Goal: Obtain resource: Download file/media

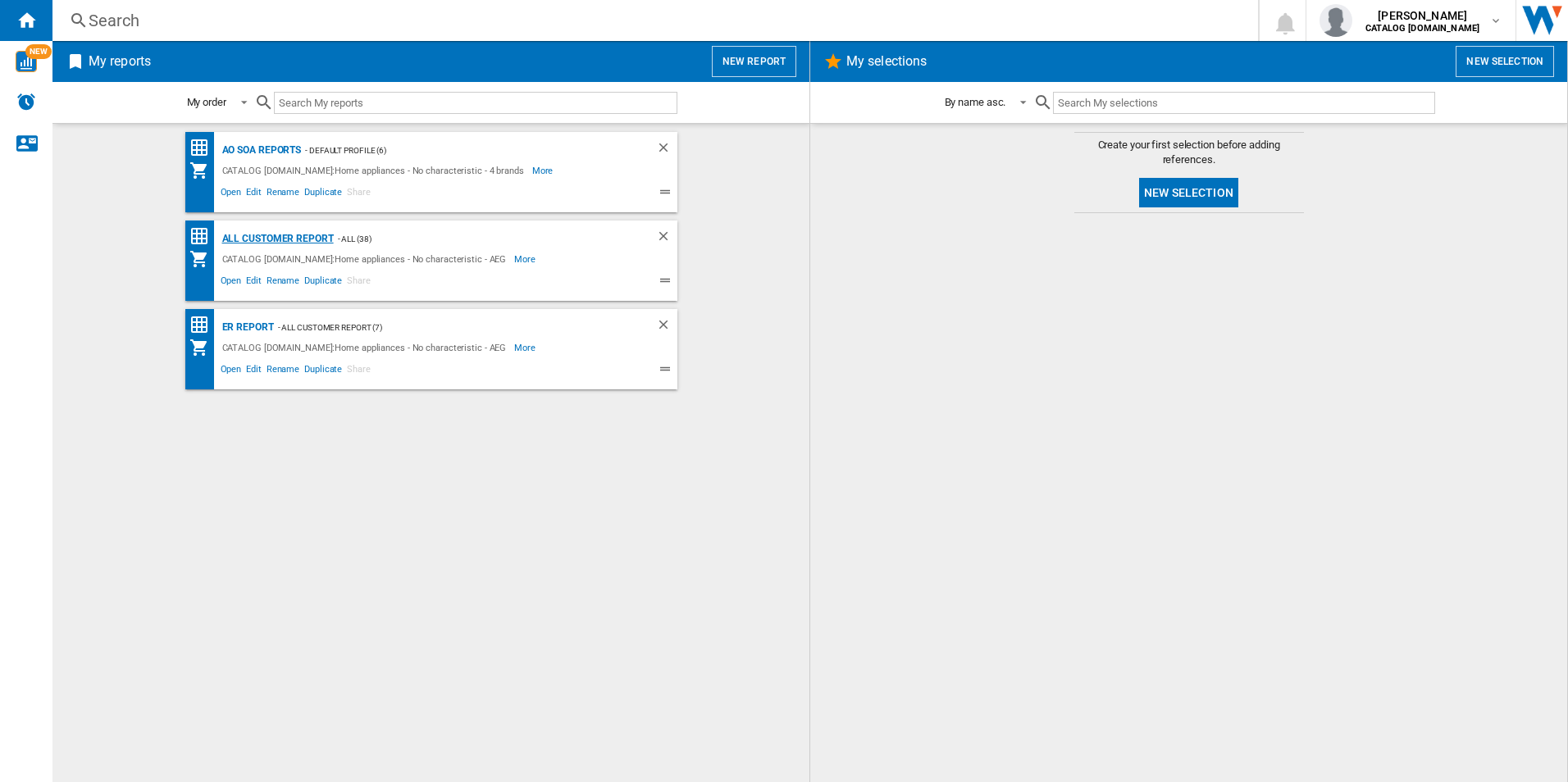
click at [286, 240] on div "All Customer Report" at bounding box center [275, 238] width 115 height 20
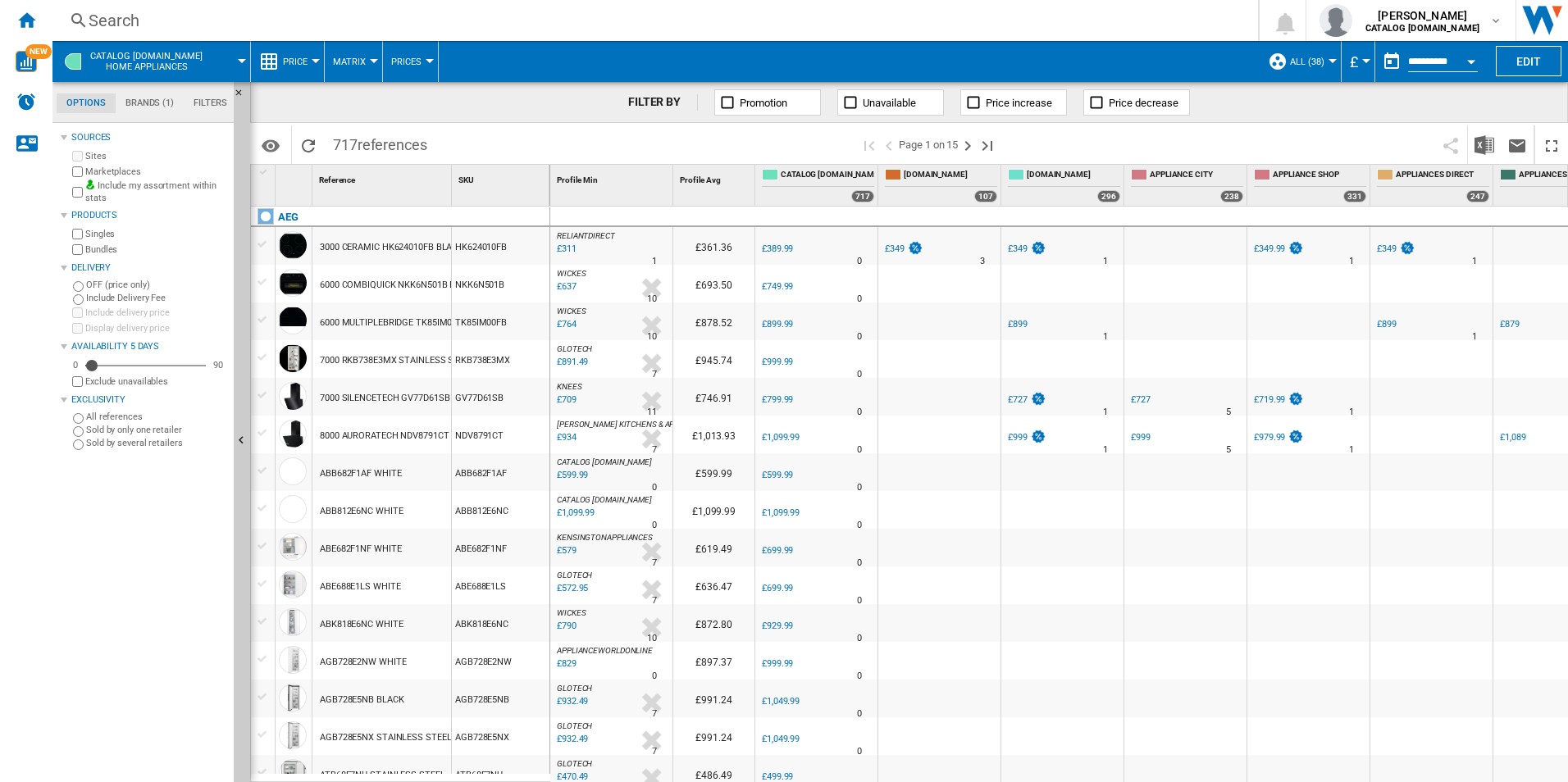
drag, startPoint x: 759, startPoint y: 773, endPoint x: 1128, endPoint y: 786, distance: 369.2
click at [1128, 781] on html "In order to access Insight, please log out and log in again OK NEW Search Searc…" at bounding box center [784, 391] width 1568 height 782
click at [1473, 60] on div "Open calendar" at bounding box center [1470, 62] width 8 height 4
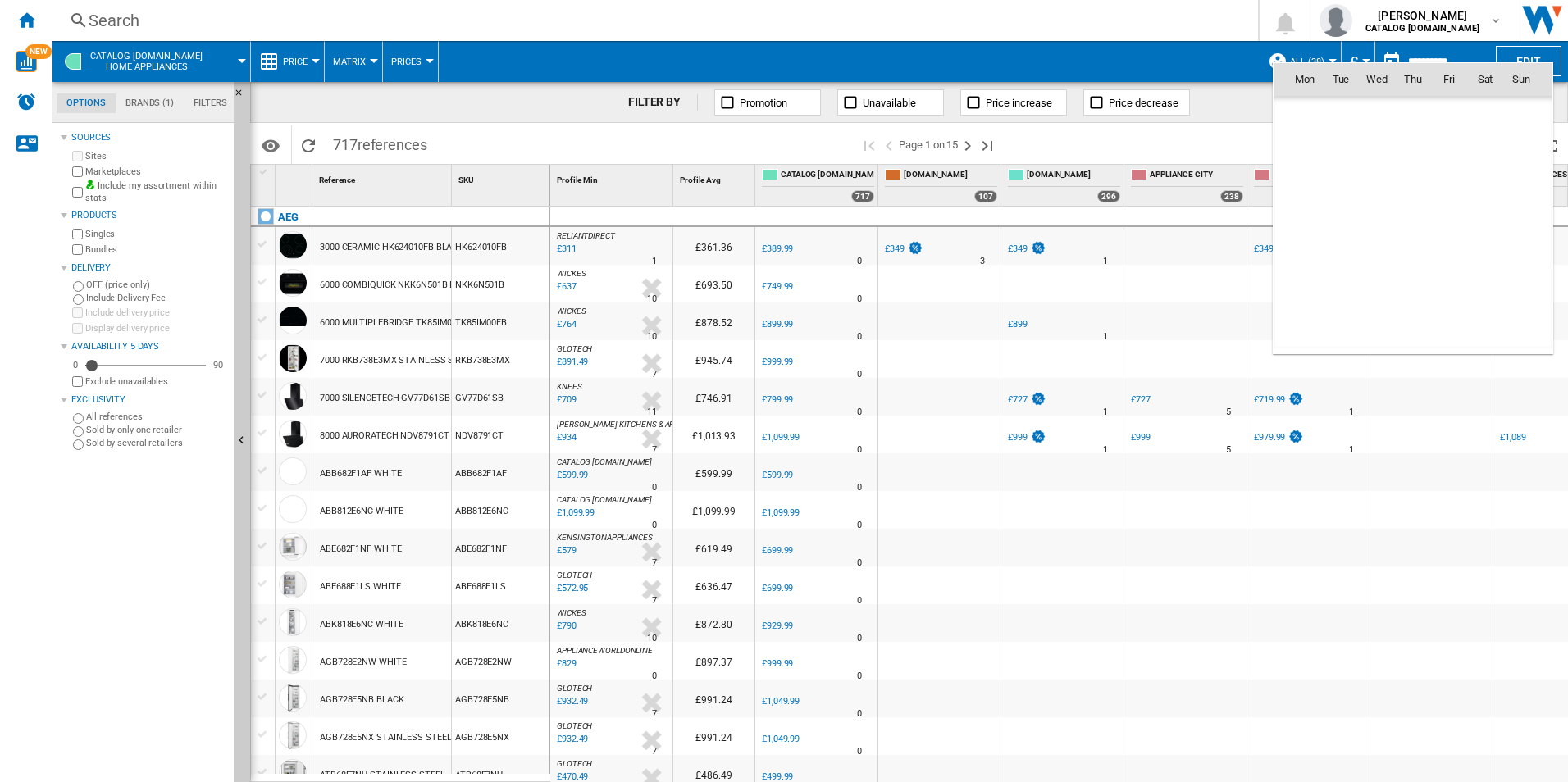
scroll to position [7821, 0]
click at [1382, 155] on span "1" at bounding box center [1376, 151] width 33 height 33
type input "**********"
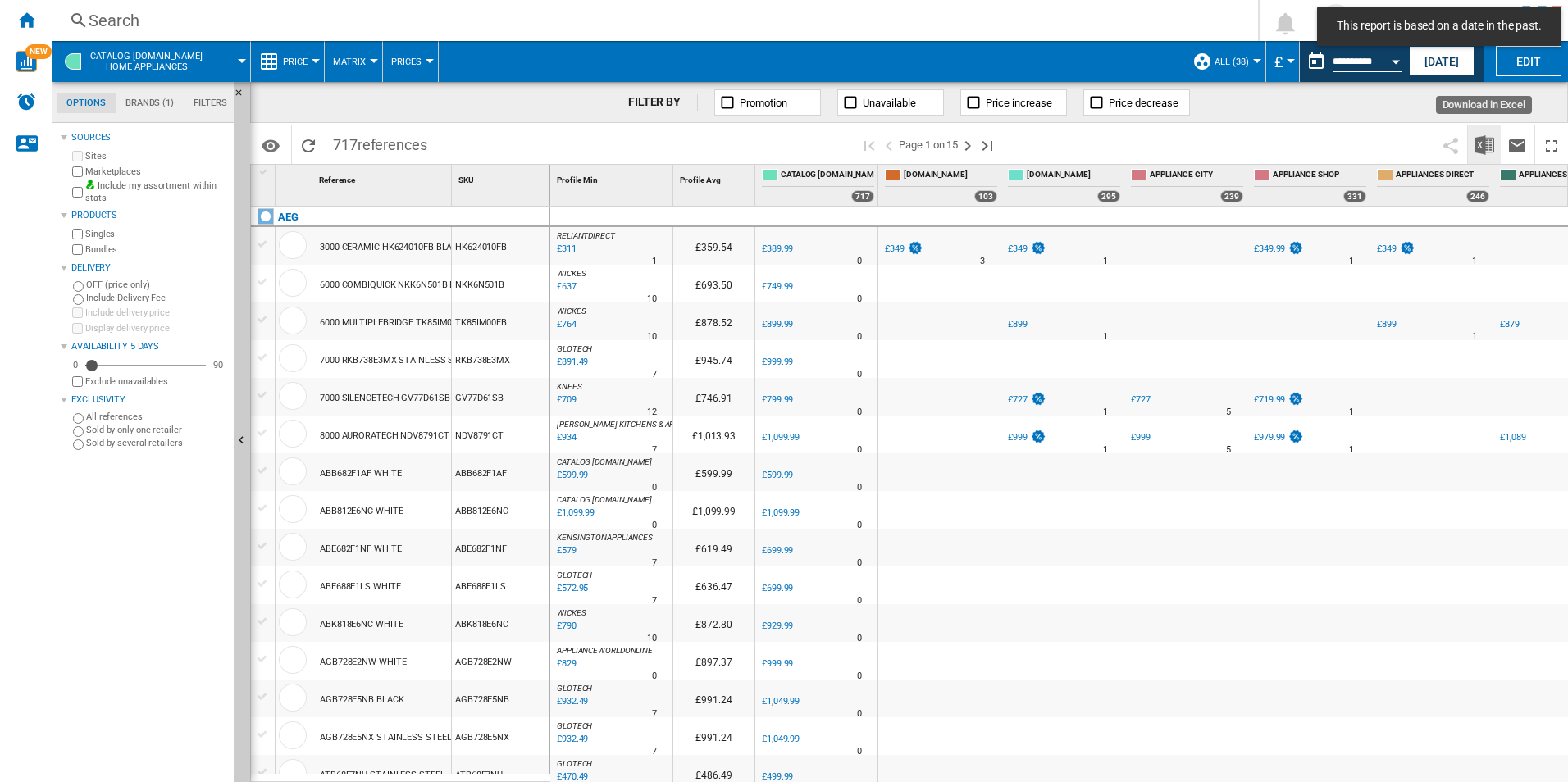
click at [1477, 144] on img "Download in Excel" at bounding box center [1484, 145] width 19 height 19
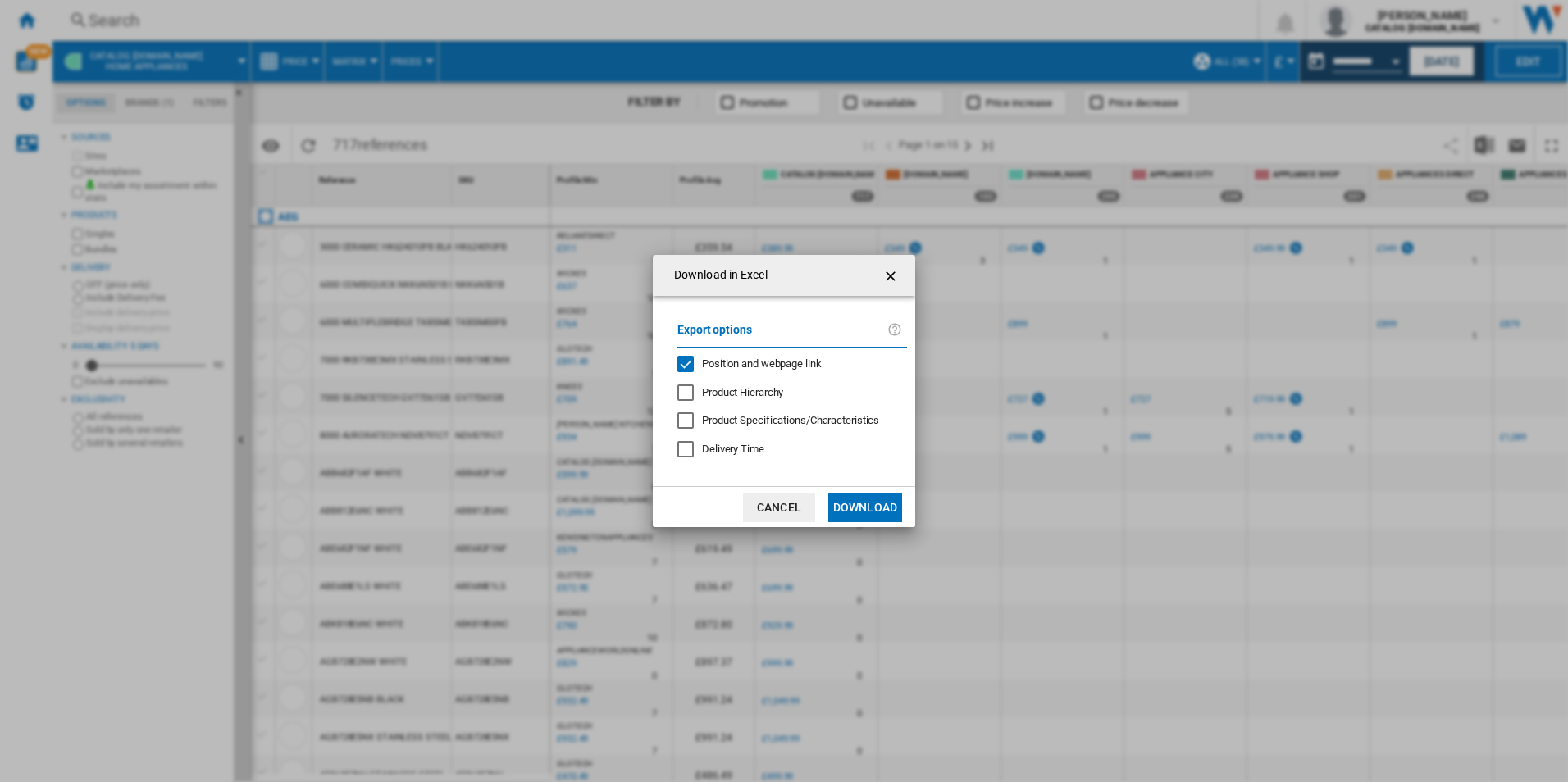
click at [689, 363] on div "Position and webpage link" at bounding box center [685, 364] width 16 height 16
click at [883, 510] on button "Download" at bounding box center [865, 507] width 74 height 29
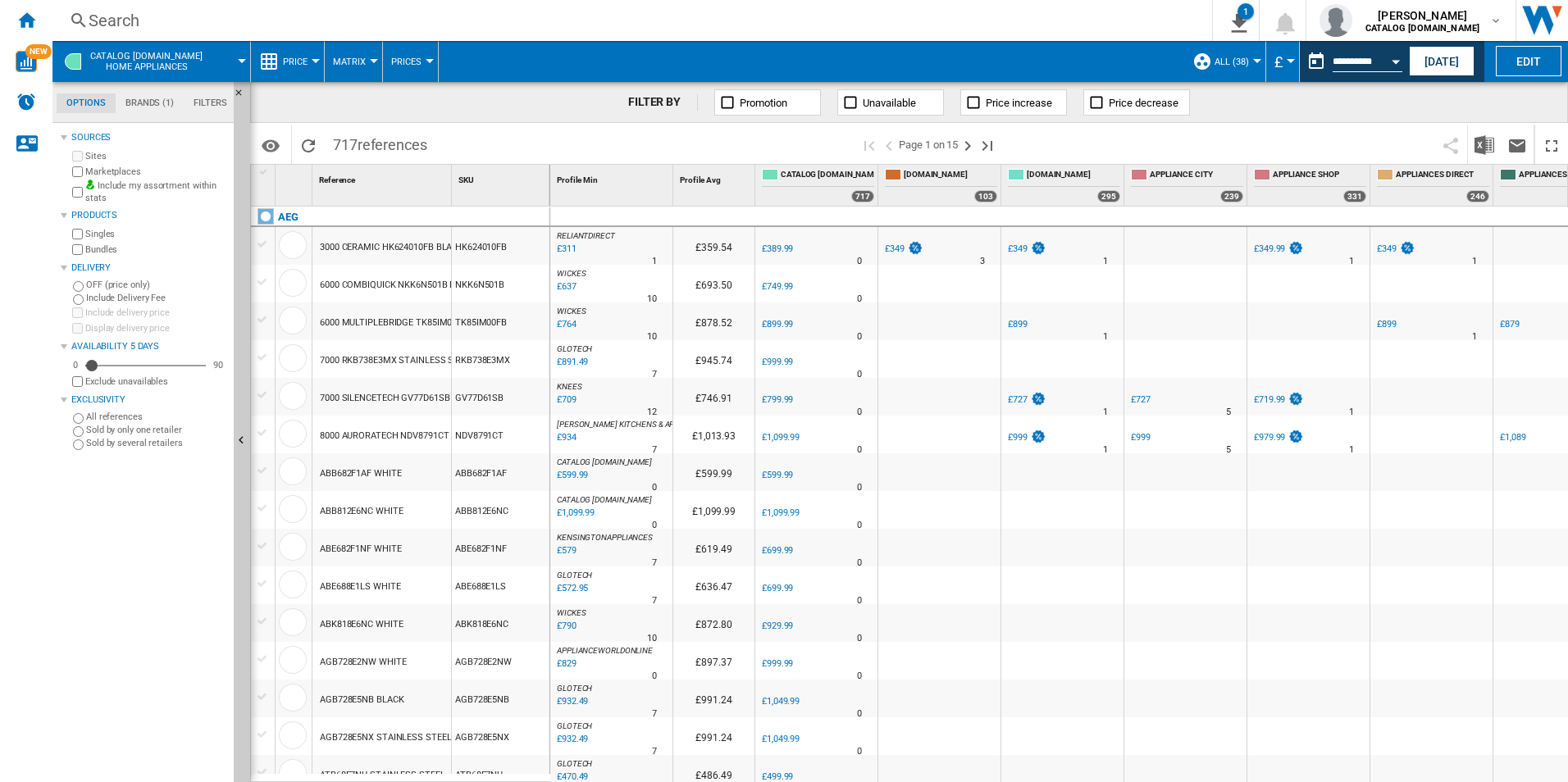
click at [1020, 21] on div "Search" at bounding box center [628, 20] width 1080 height 23
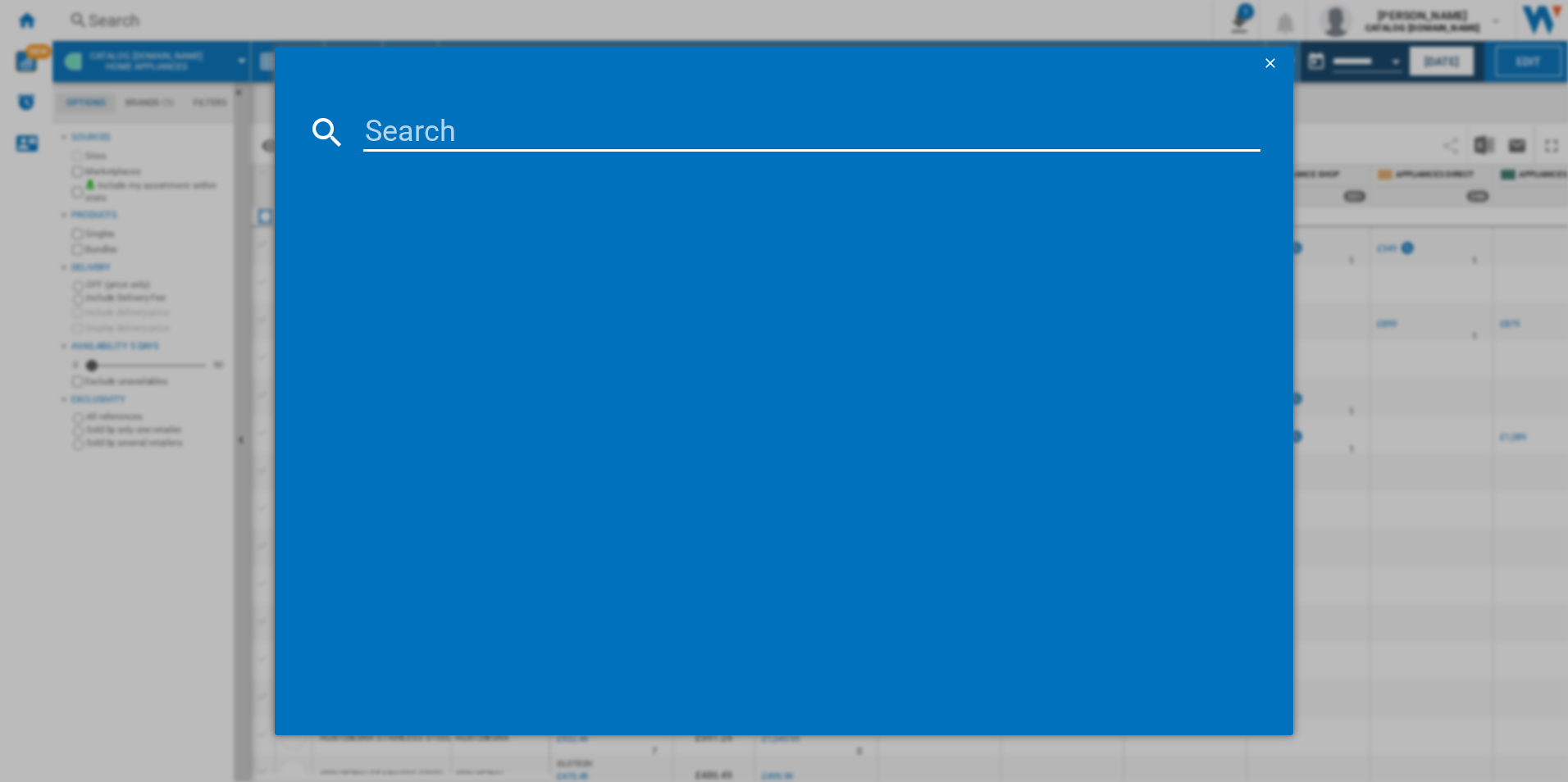
click at [881, 56] on span at bounding box center [763, 63] width 977 height 33
click at [895, 47] on span at bounding box center [763, 63] width 977 height 33
click at [1268, 57] on ng-md-icon "getI18NText('BUTTONS.CLOSE_DIALOG')" at bounding box center [1272, 65] width 19 height 19
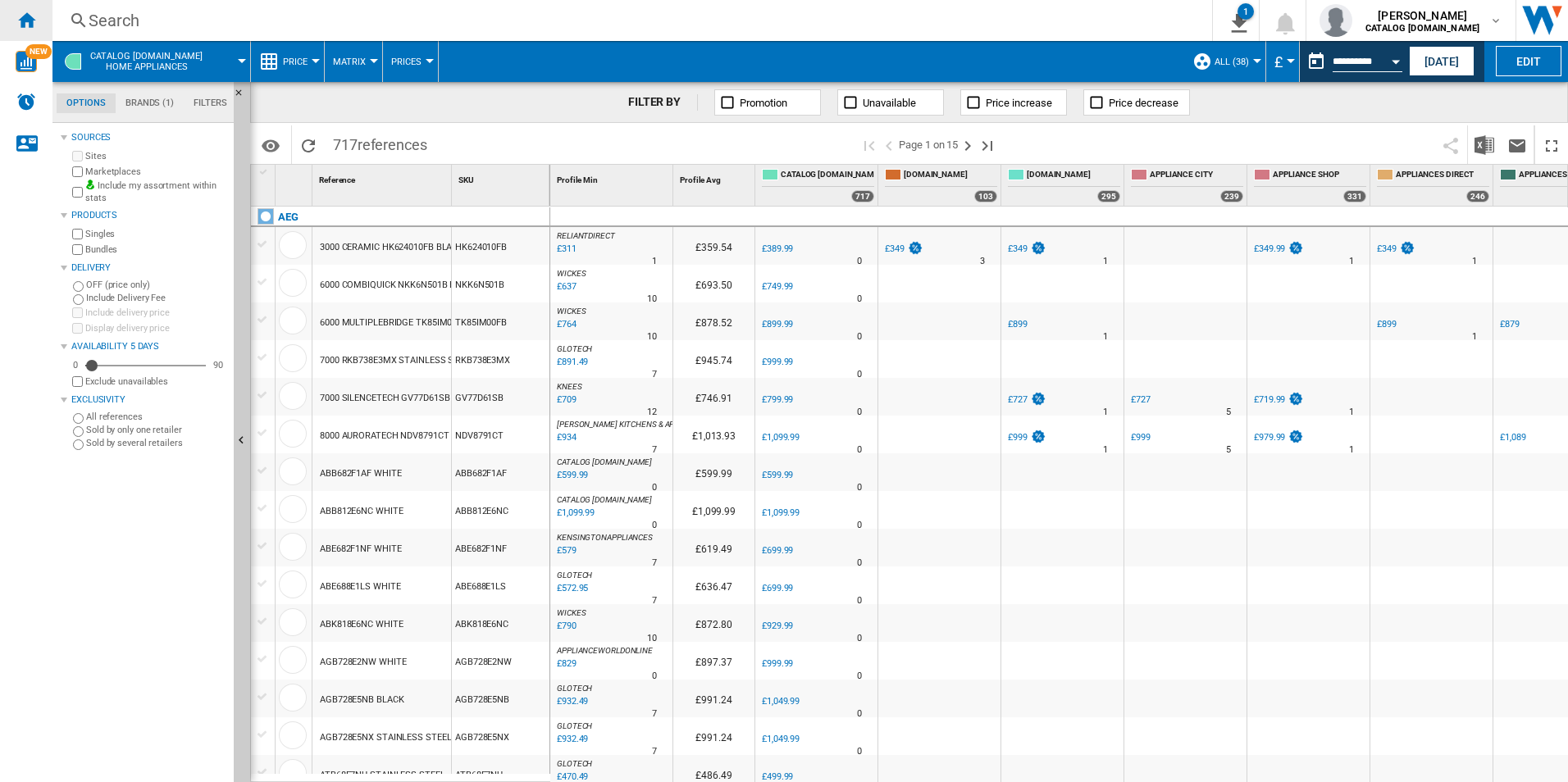
click at [33, 17] on ng-md-icon "Home" at bounding box center [26, 19] width 19 height 19
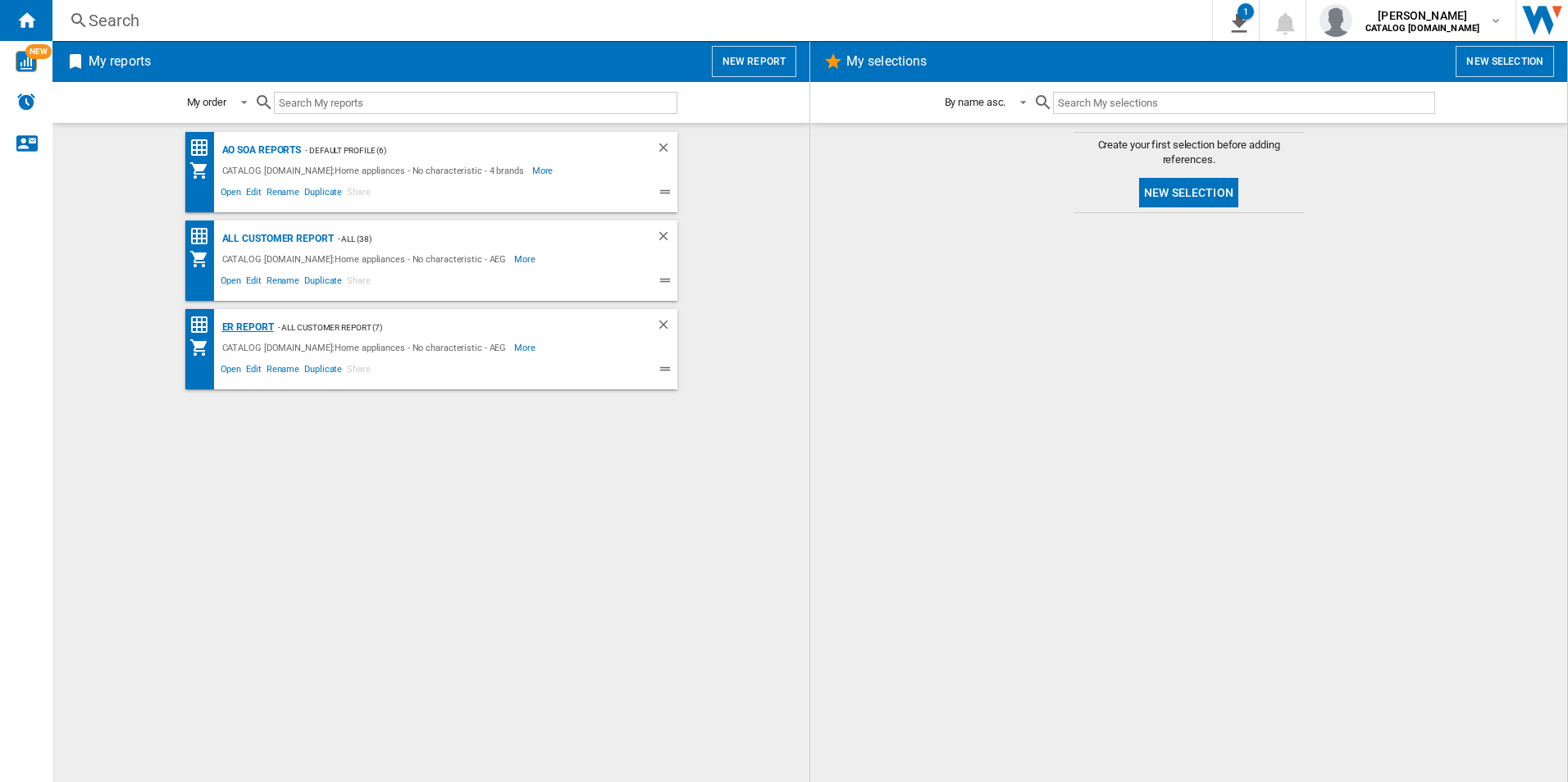
click at [241, 335] on div "ER Report" at bounding box center [246, 327] width 56 height 20
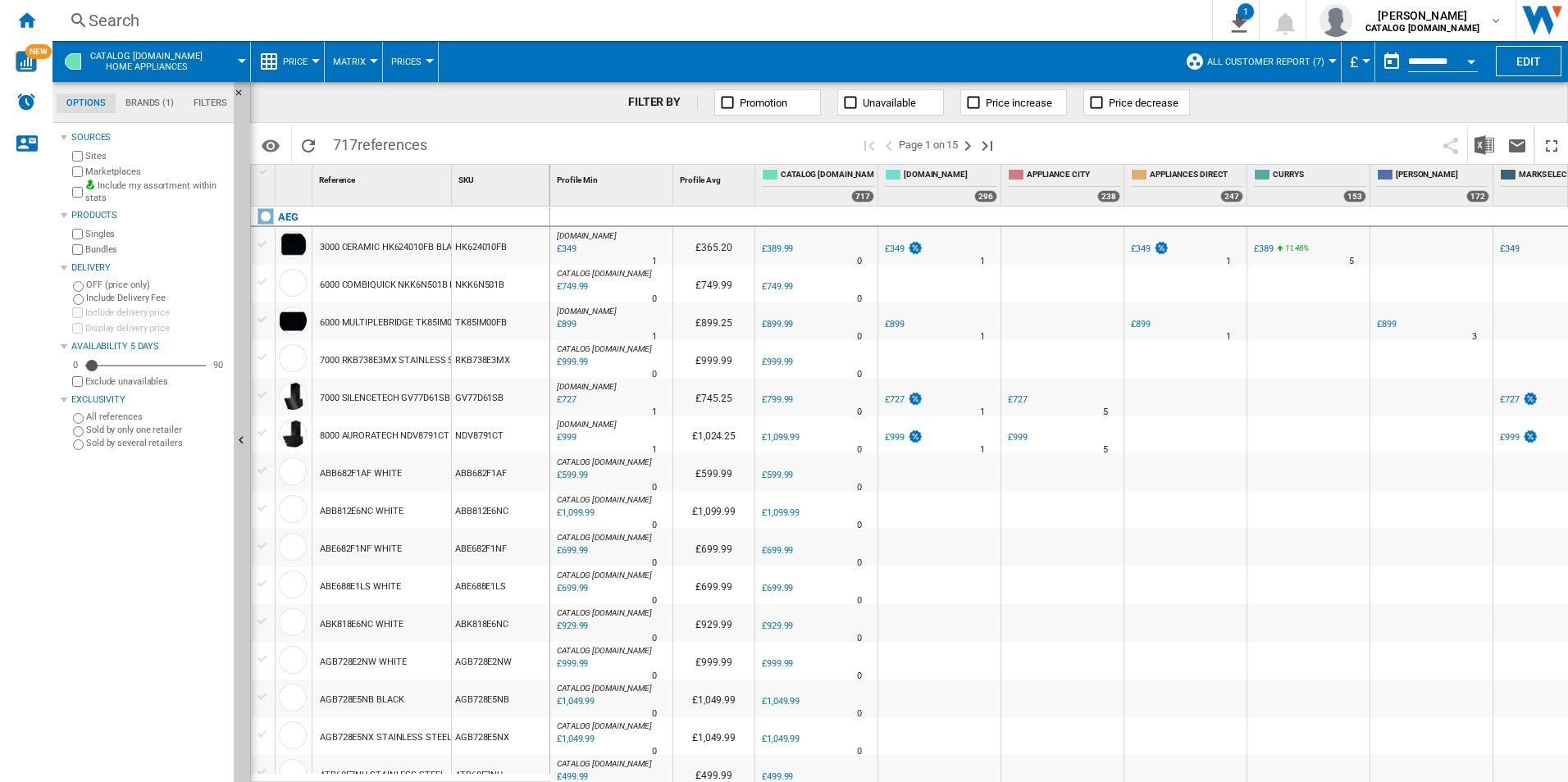
click at [1475, 56] on button "Open calendar" at bounding box center [1470, 59] width 29 height 29
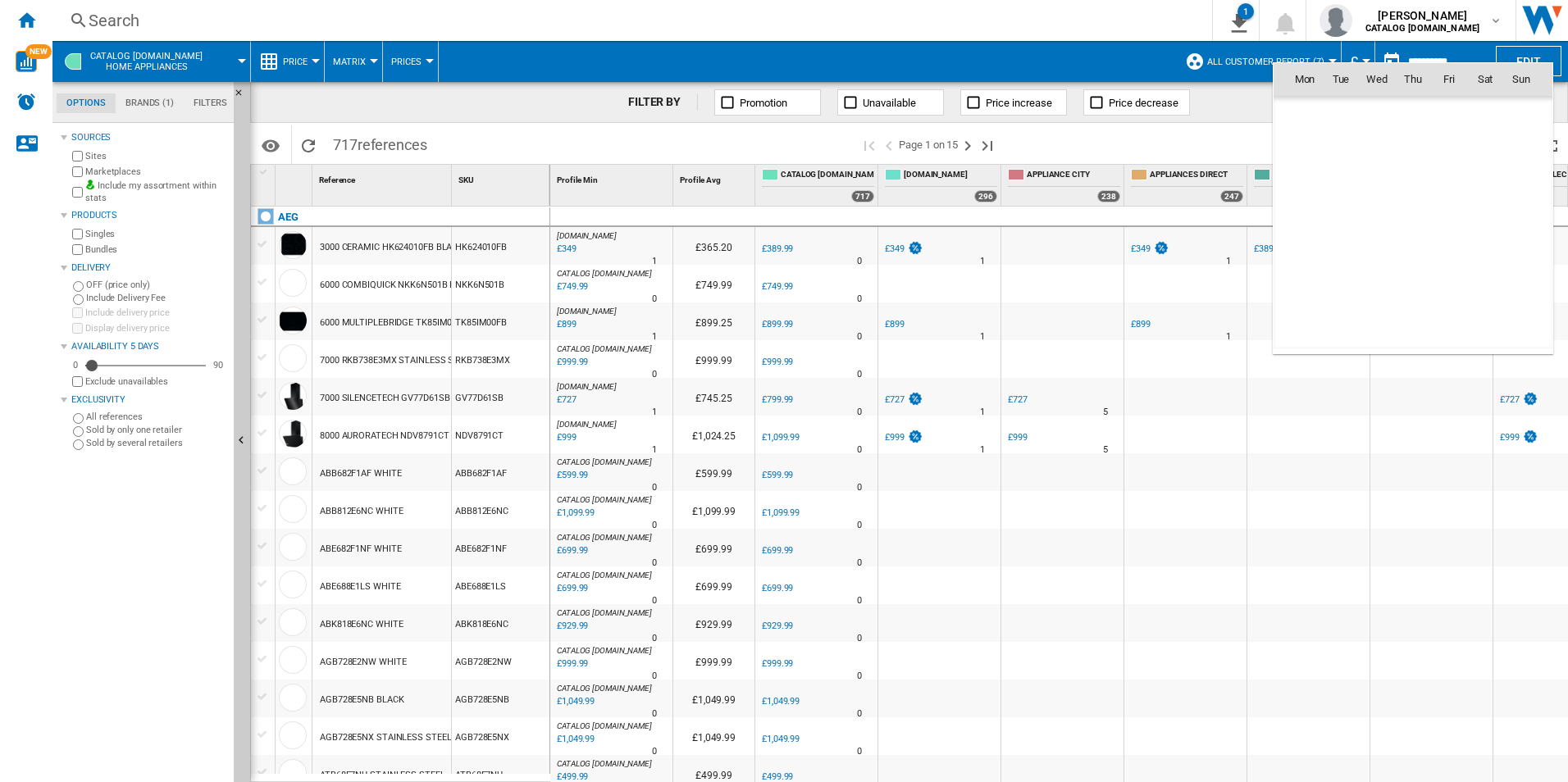
scroll to position [7821, 0]
click at [1382, 154] on span "1" at bounding box center [1376, 151] width 33 height 33
type input "**********"
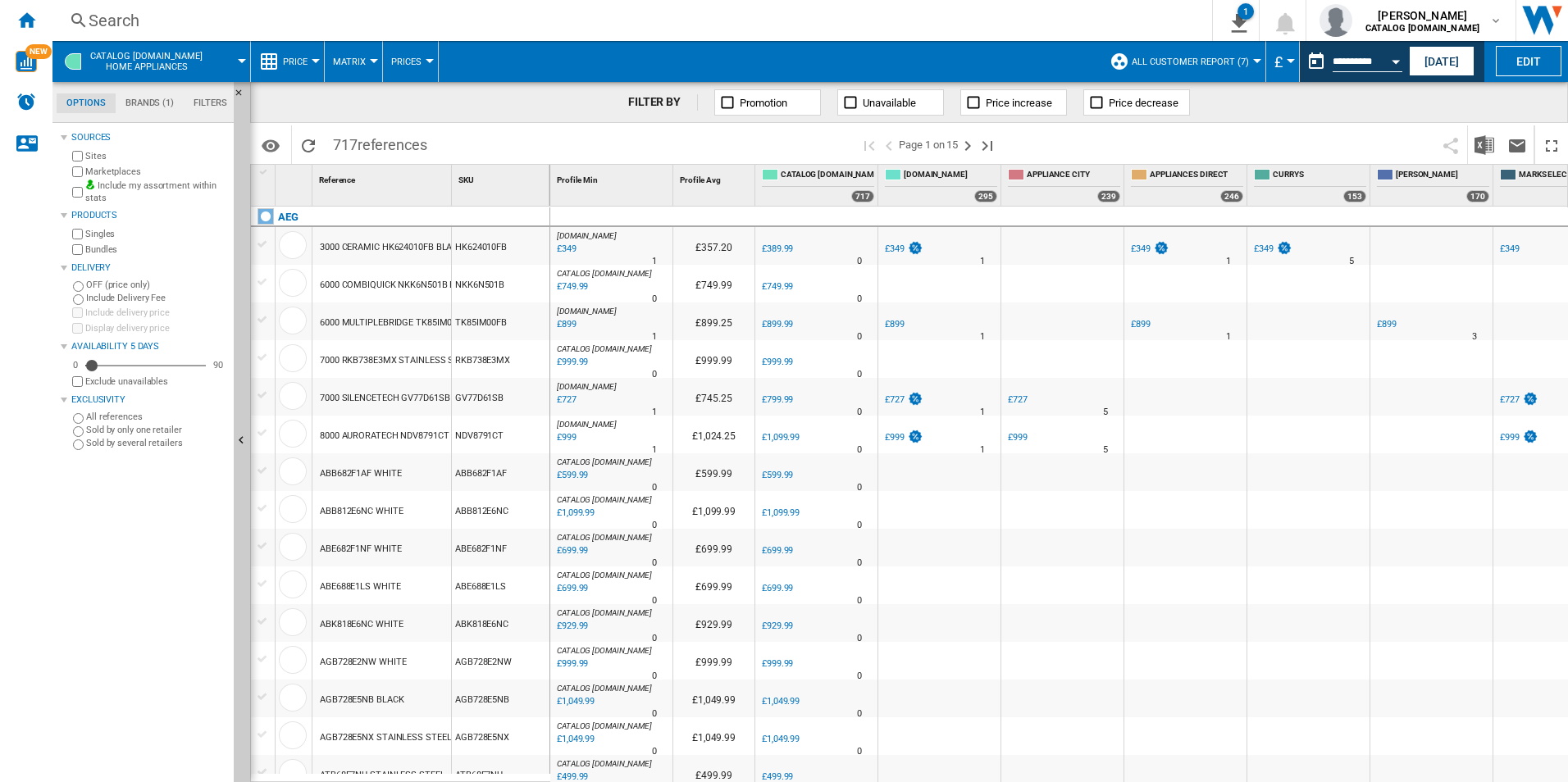
click at [116, 171] on label "Marketplaces" at bounding box center [156, 171] width 142 height 13
click at [1477, 141] on img "Download in Excel" at bounding box center [1484, 145] width 19 height 19
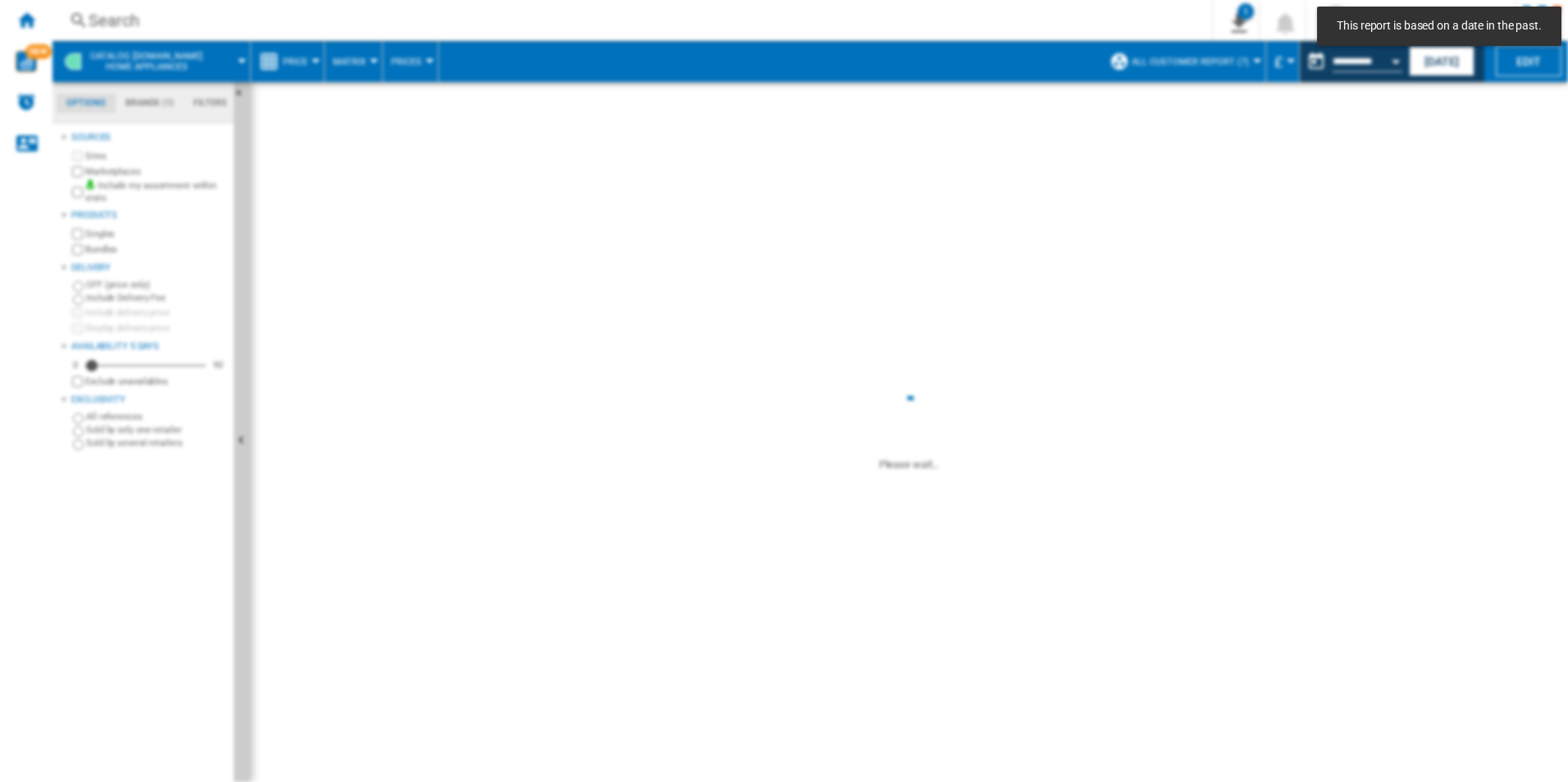
click at [730, 370] on div "£999.99" at bounding box center [713, 359] width 81 height 38
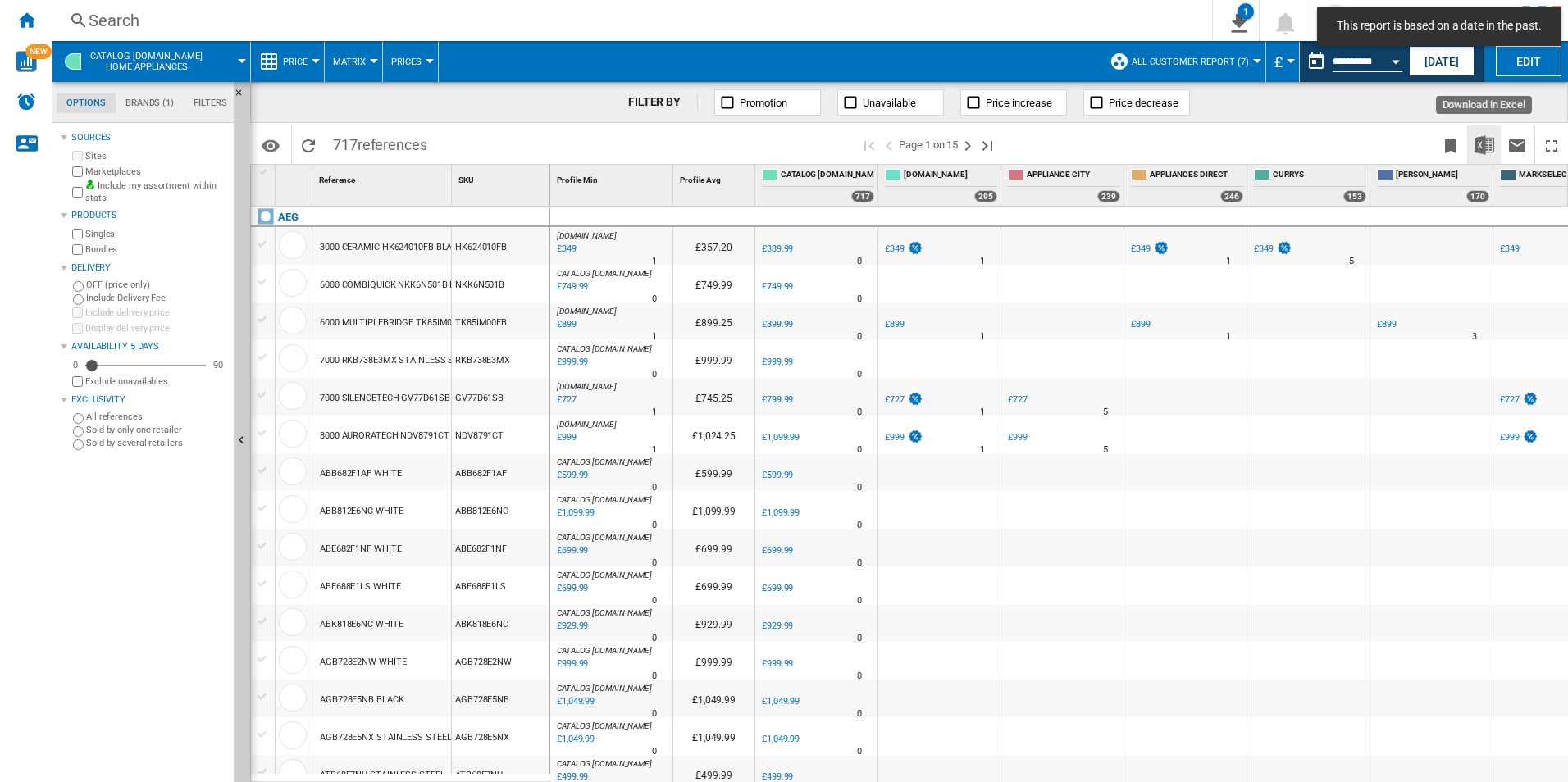
click at [1488, 153] on img "Download in Excel" at bounding box center [1484, 145] width 19 height 19
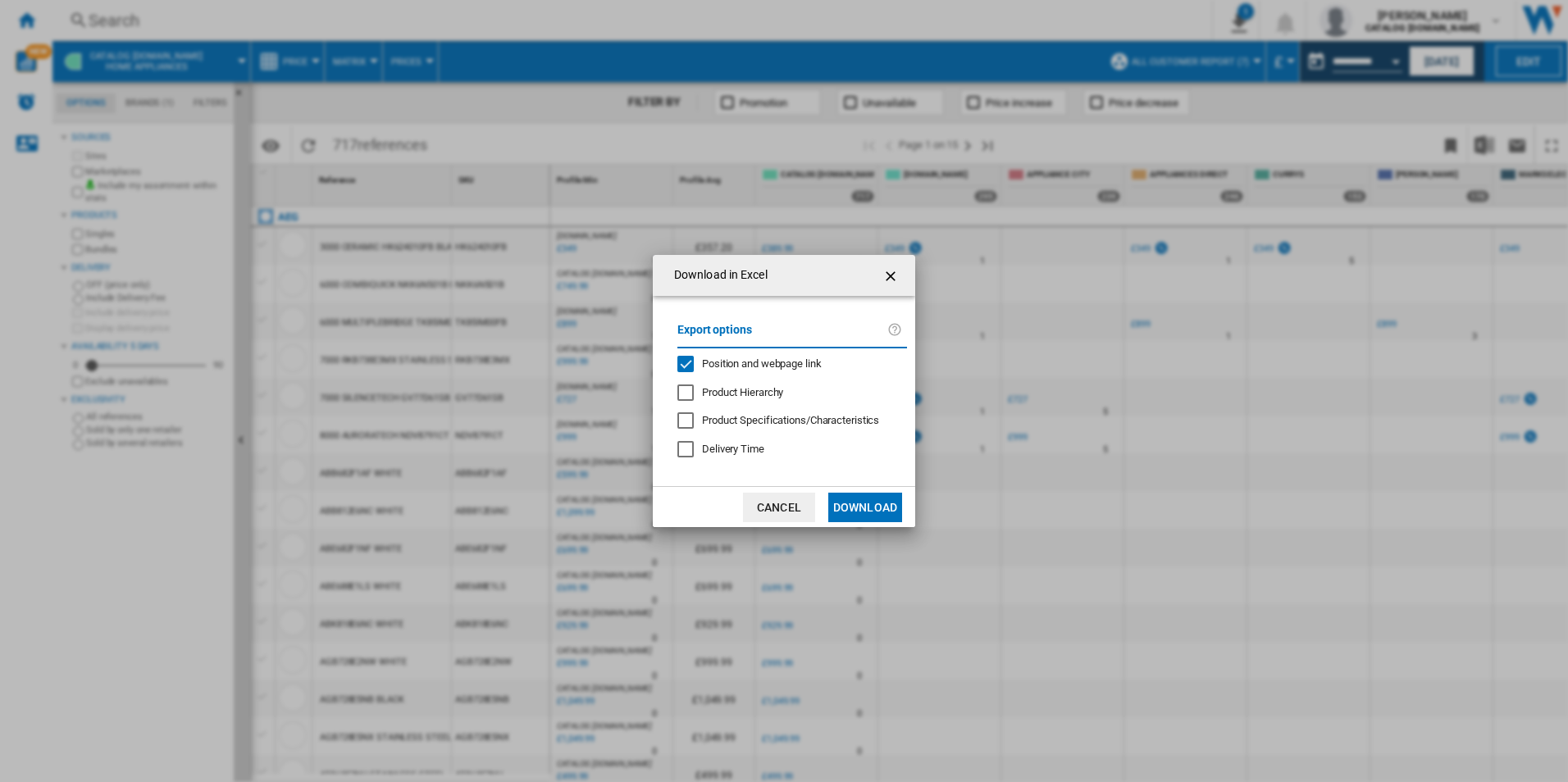
click at [807, 362] on span "Position and webpage link" at bounding box center [762, 363] width 120 height 13
click at [874, 508] on button "Download" at bounding box center [865, 507] width 74 height 29
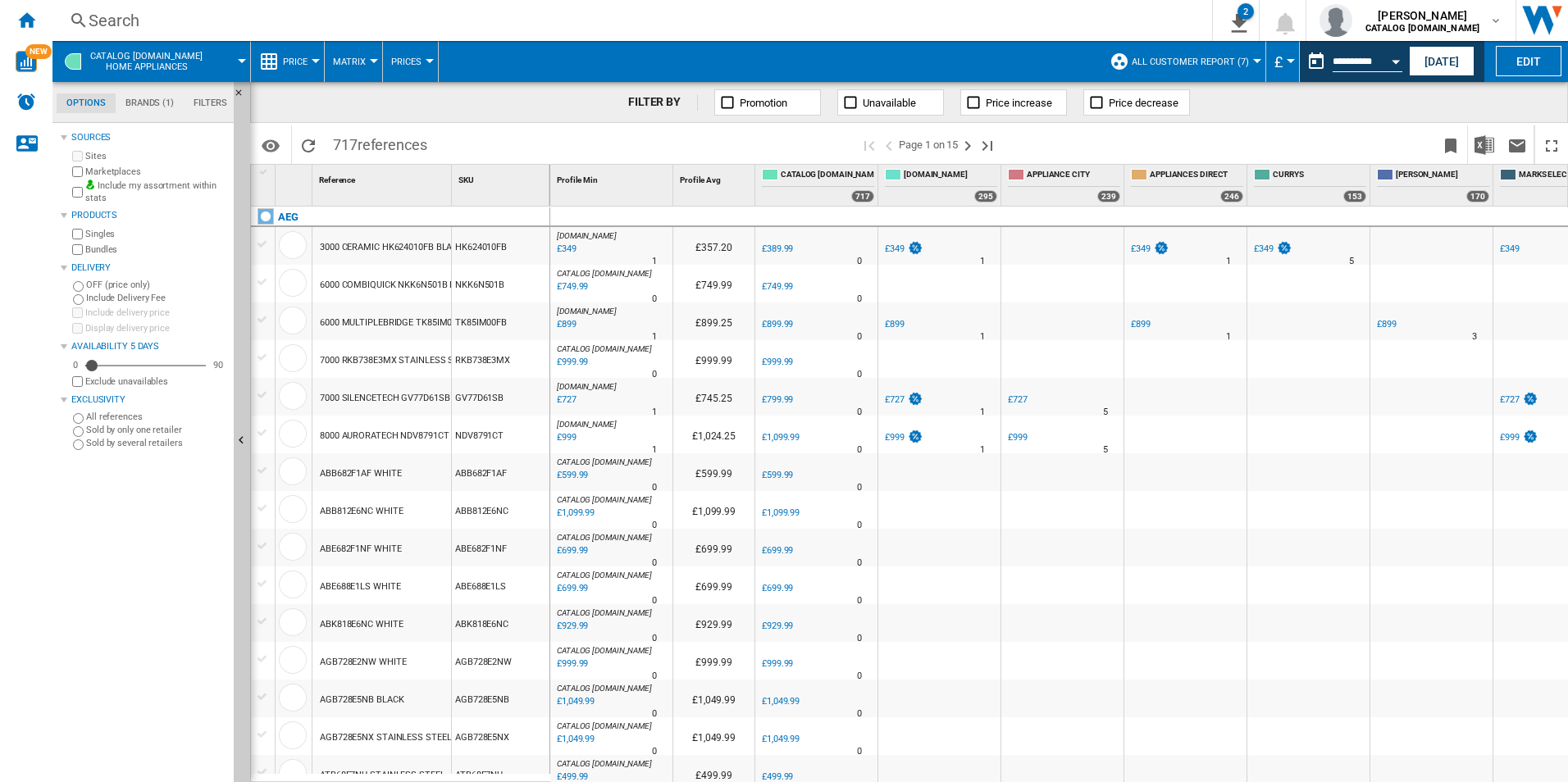
click at [840, 491] on div "0.0 % £1,099.99 % N/A 0" at bounding box center [816, 509] width 122 height 38
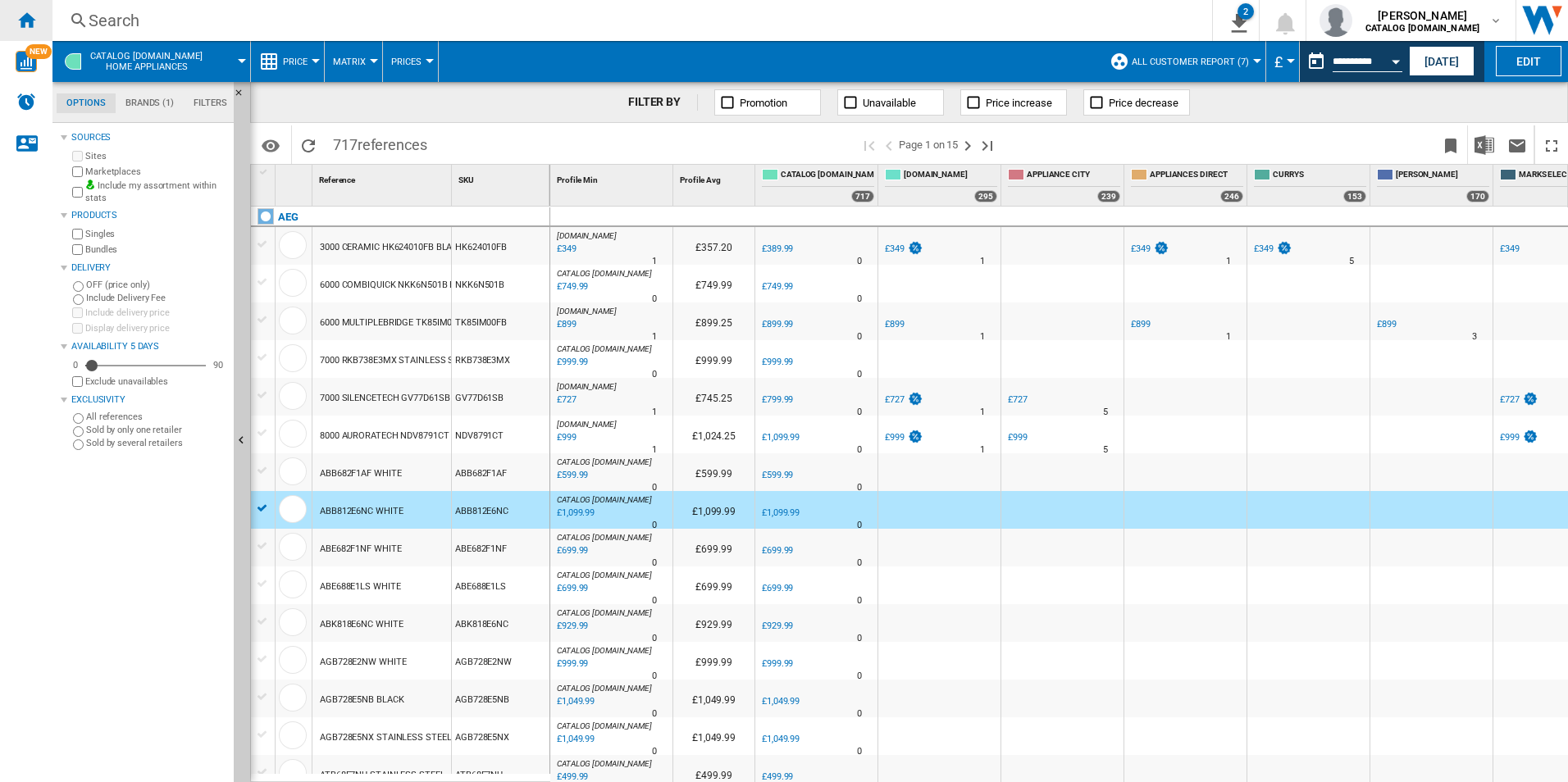
click at [42, 28] on div "Home" at bounding box center [26, 20] width 52 height 41
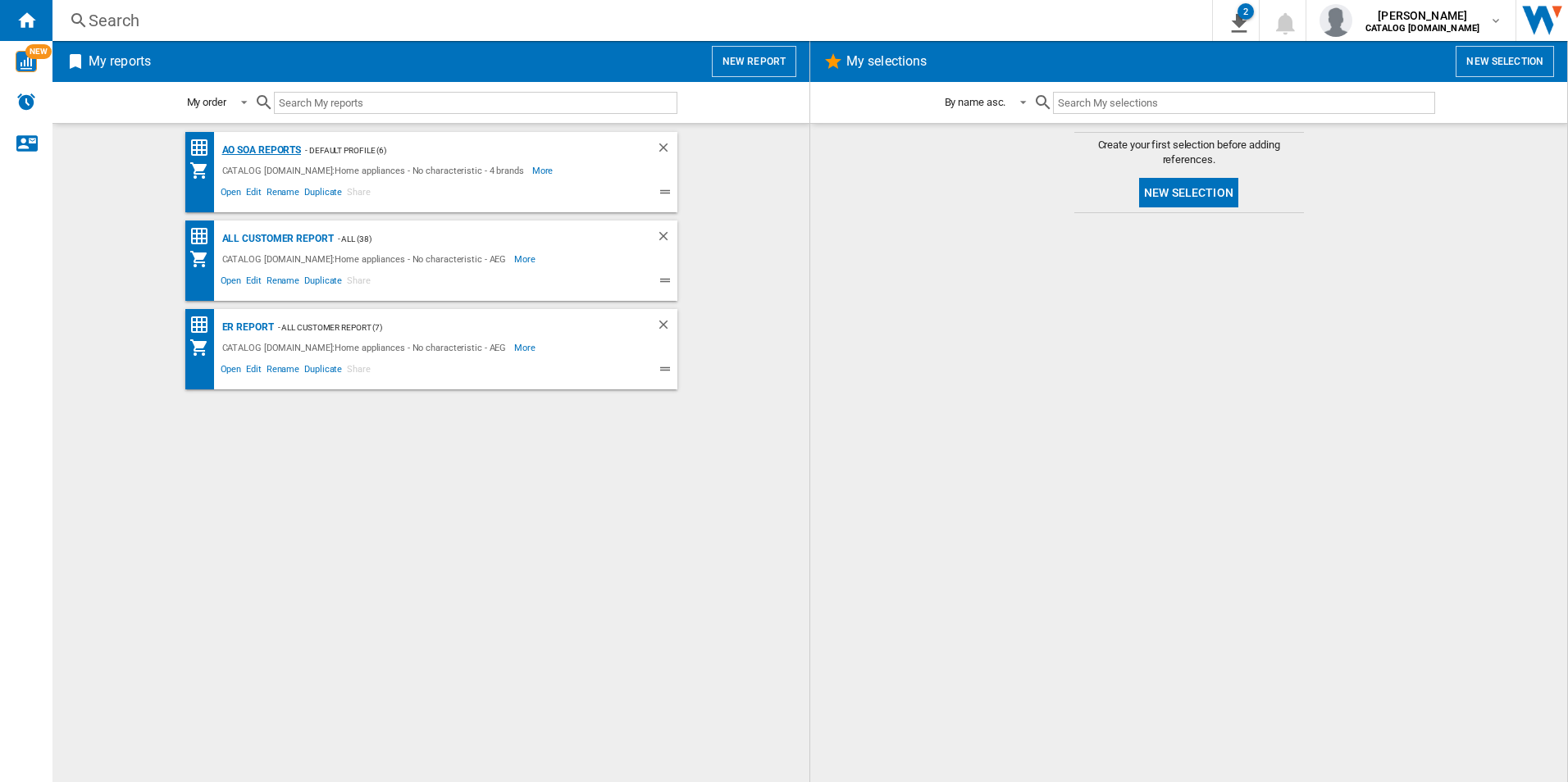
click at [255, 142] on div "AO SOA Reports" at bounding box center [259, 150] width 83 height 20
